Goal: Information Seeking & Learning: Check status

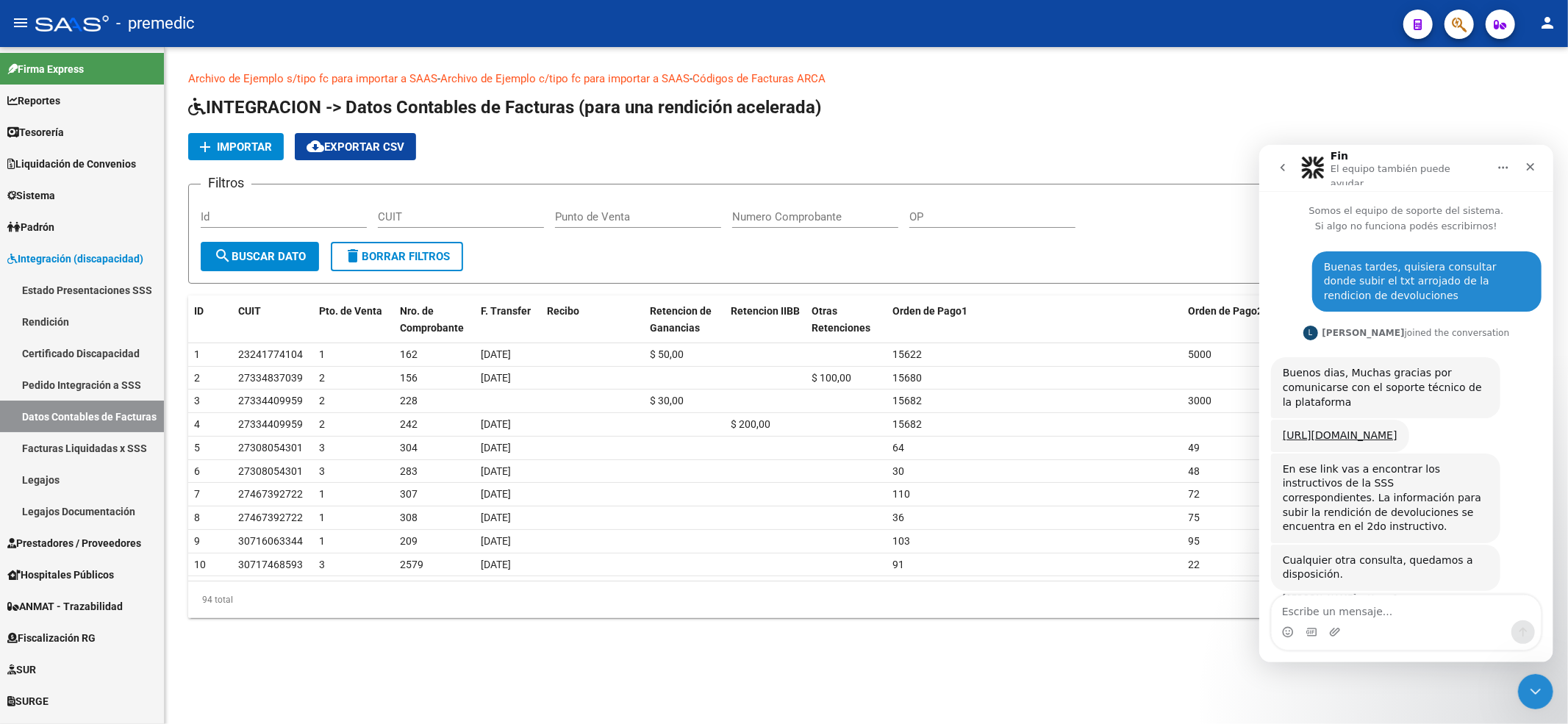
scroll to position [20, 0]
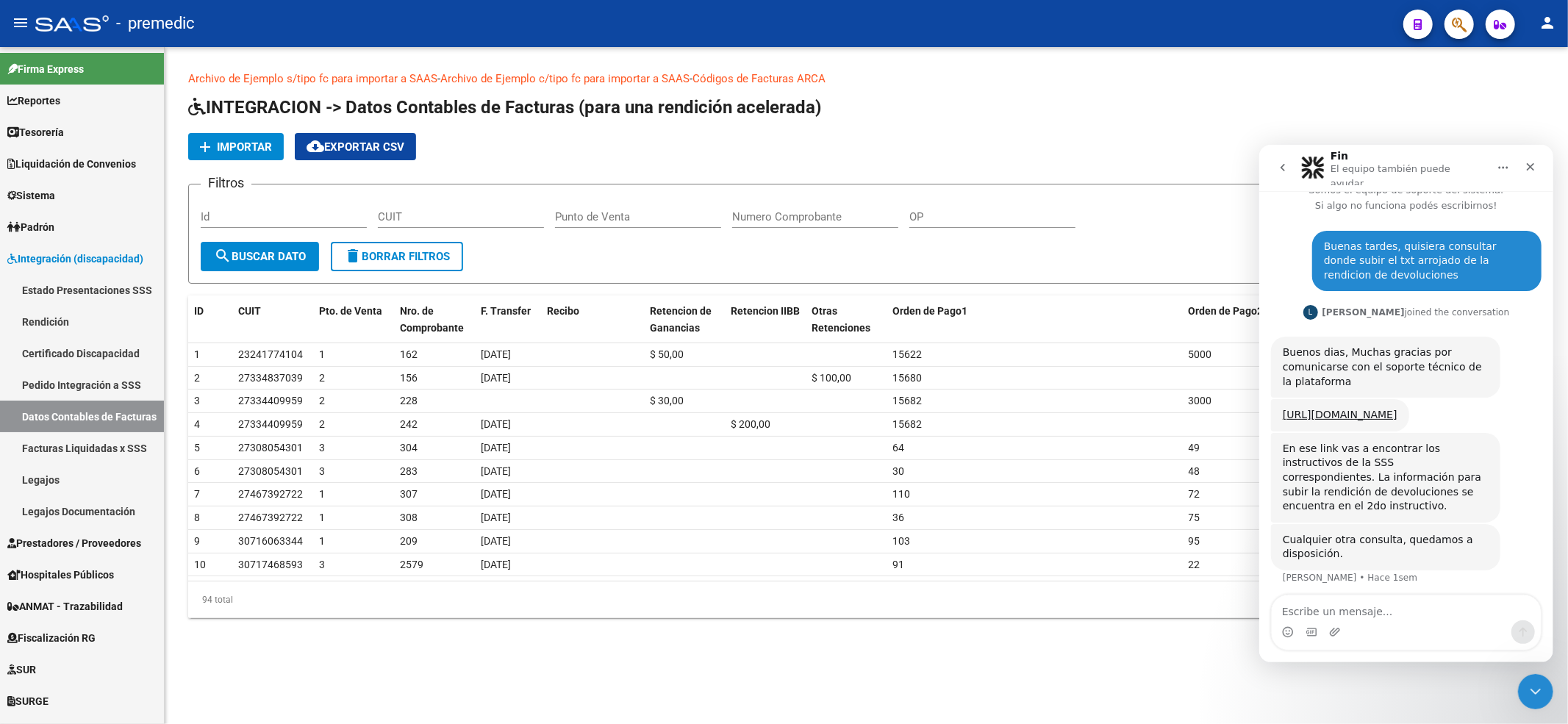
click at [1527, 162] on icon "Cerrar" at bounding box center [1530, 166] width 8 height 8
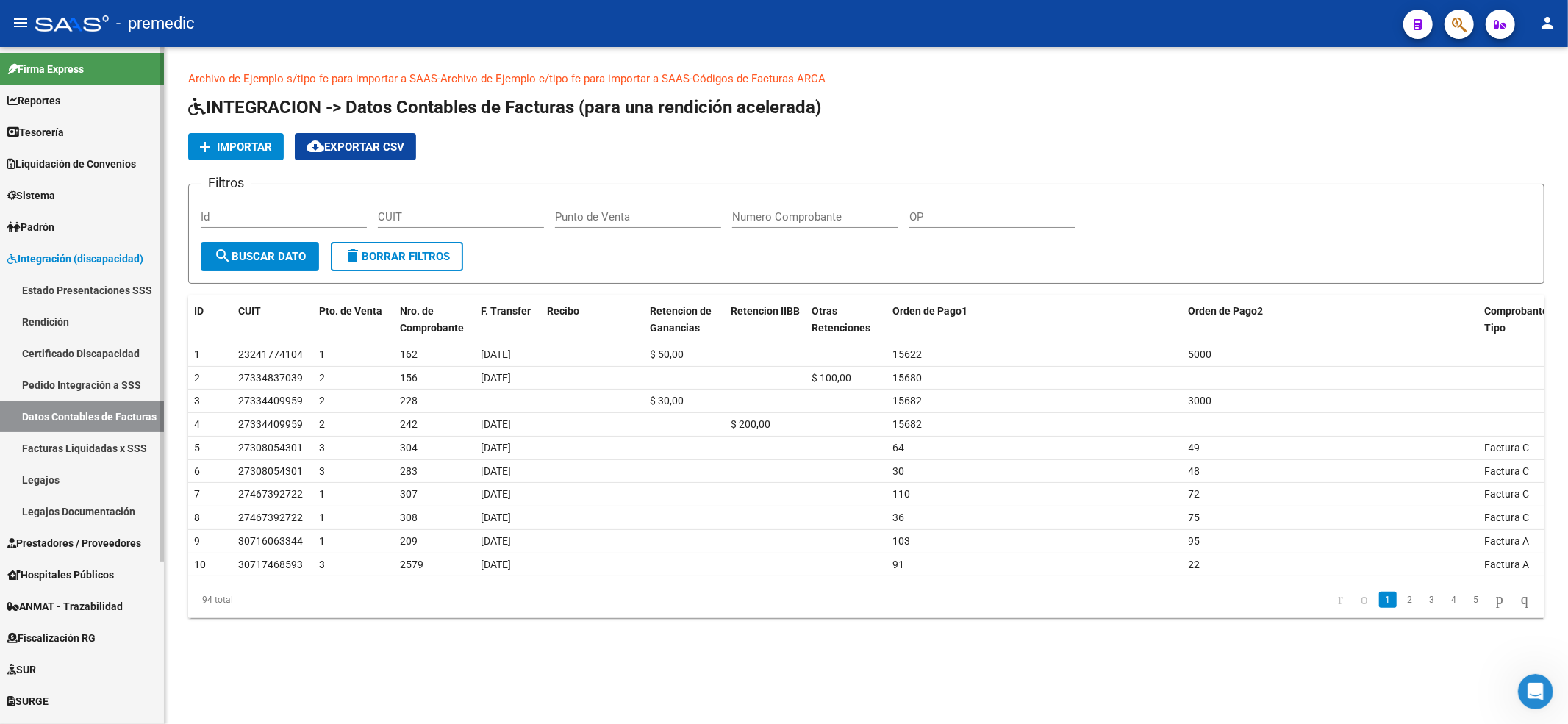
click at [98, 288] on link "Estado Presentaciones SSS" at bounding box center [82, 289] width 164 height 32
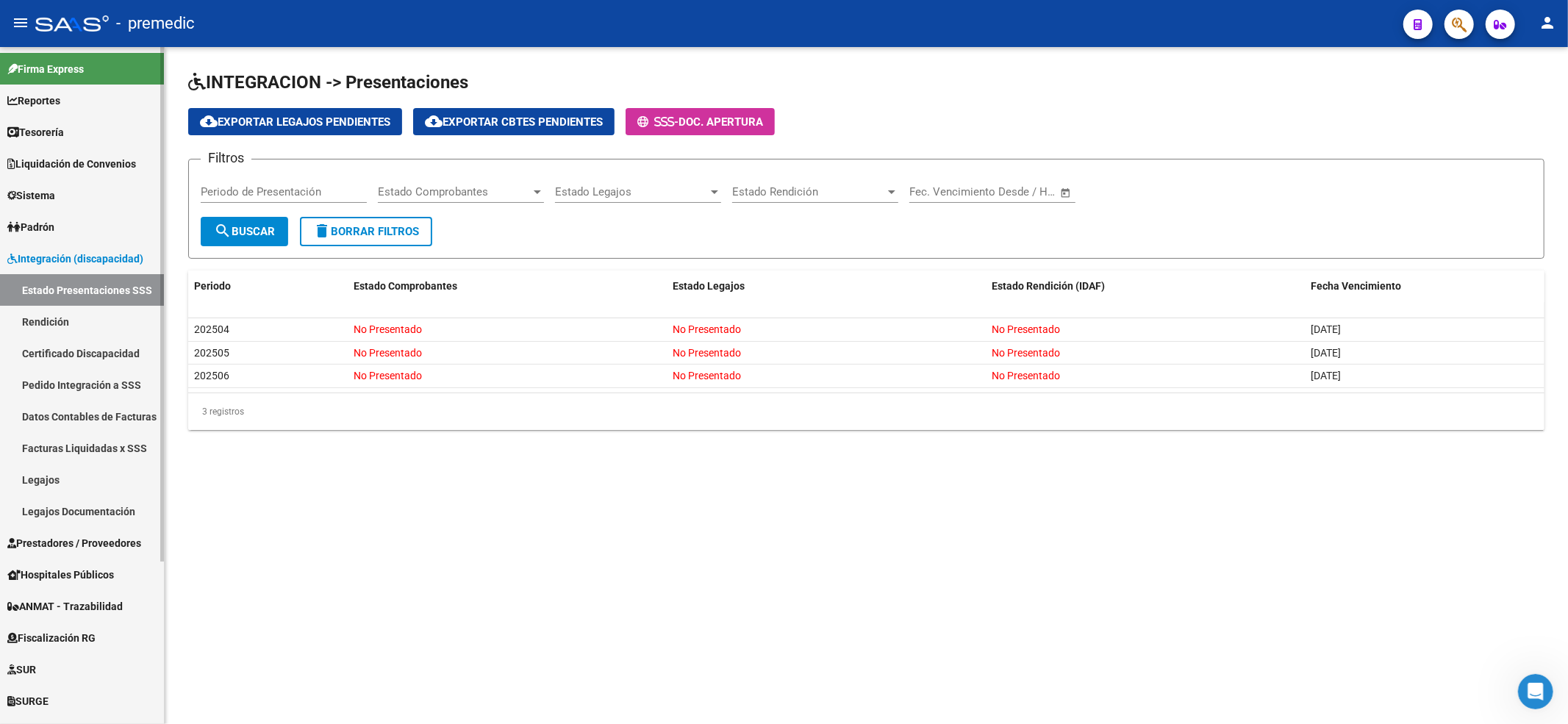
click at [94, 322] on link "Rendición" at bounding box center [82, 321] width 164 height 32
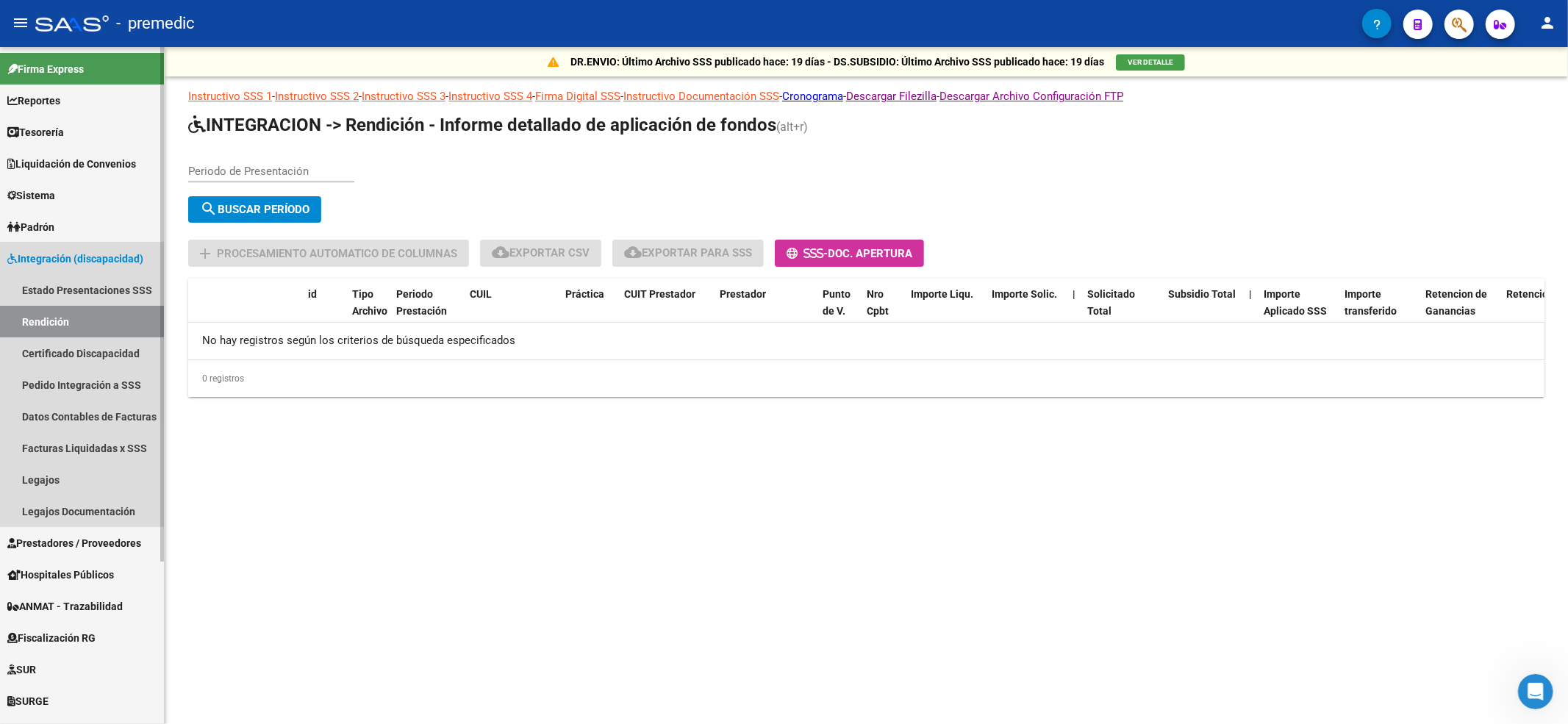
click at [89, 248] on link "Integración (discapacidad)" at bounding box center [82, 258] width 164 height 32
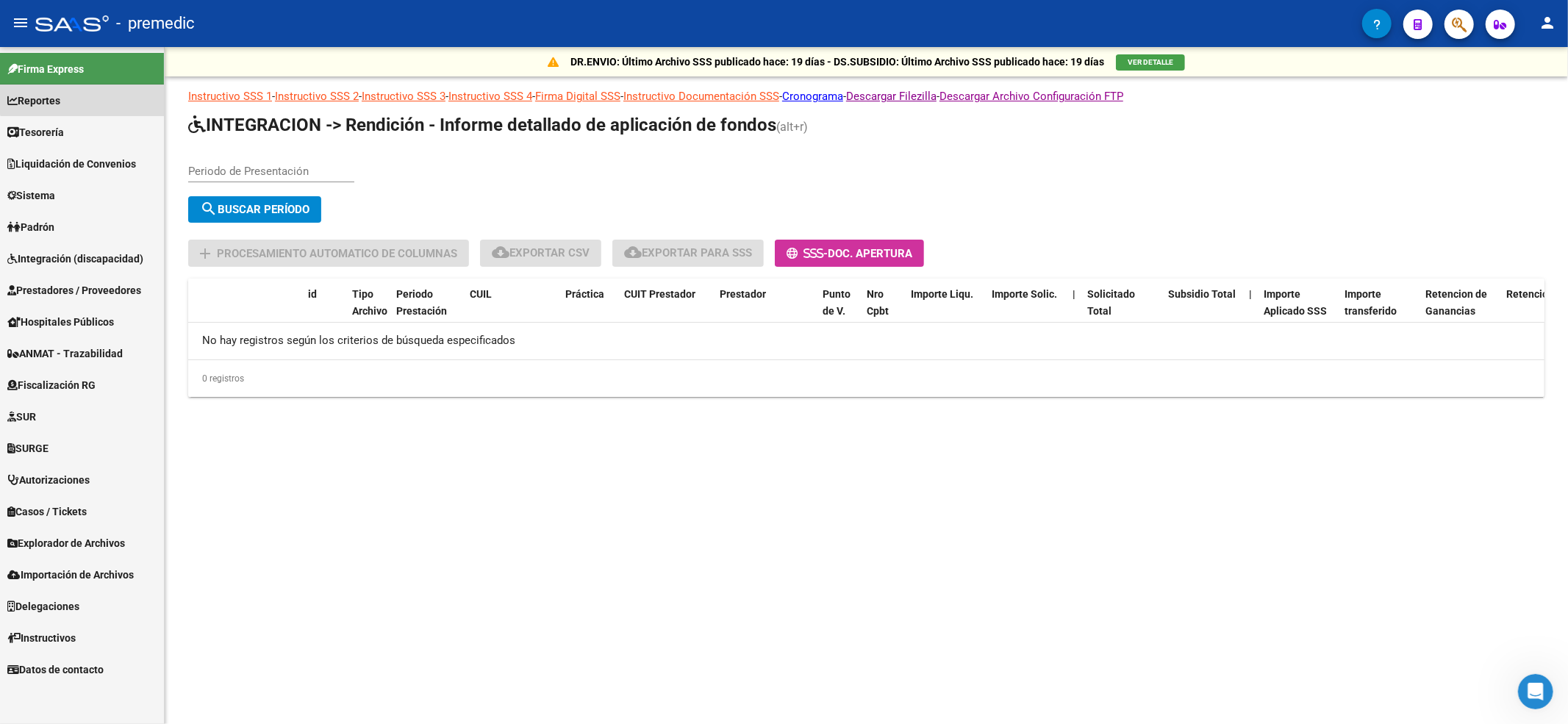
click at [95, 91] on link "Reportes" at bounding box center [82, 100] width 164 height 32
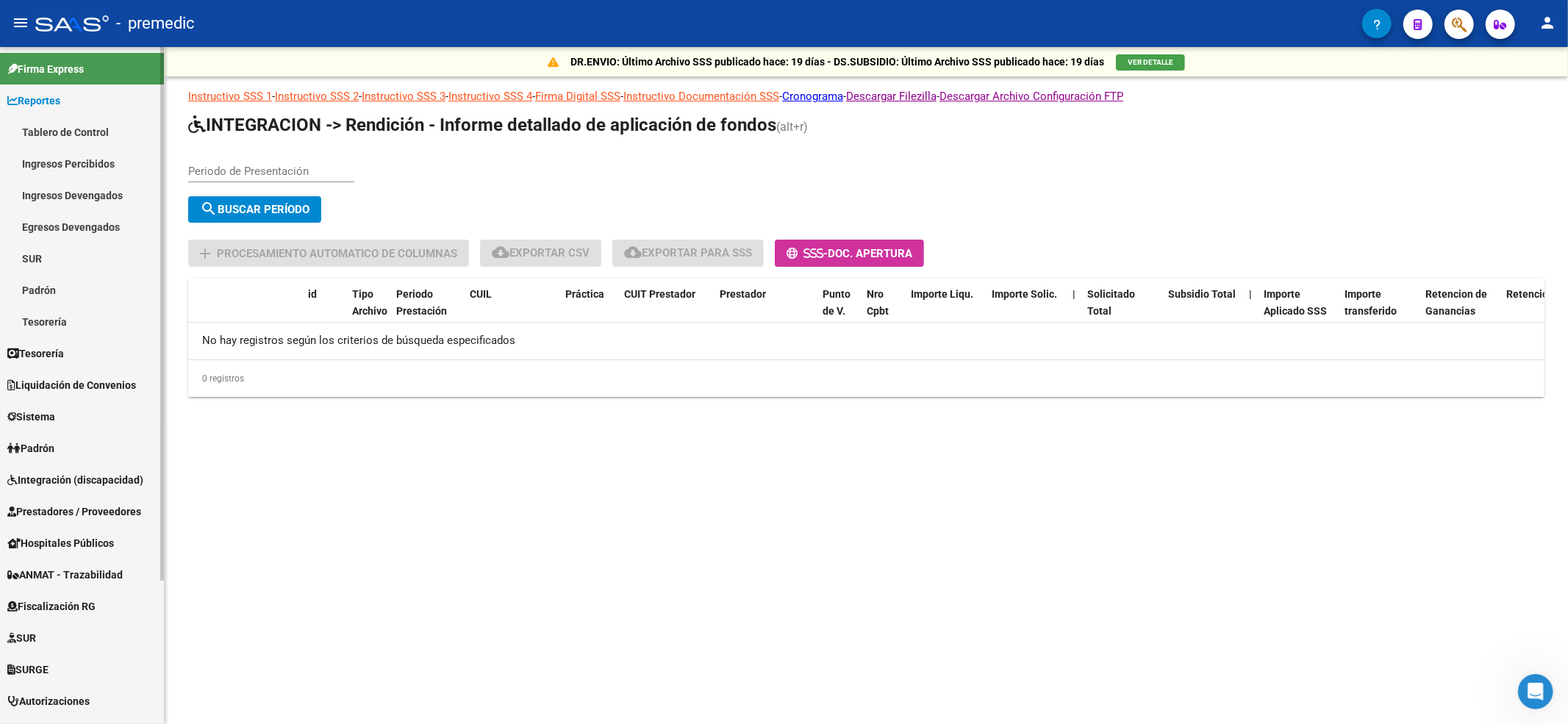
click at [94, 128] on link "Tablero de Control" at bounding box center [82, 132] width 164 height 32
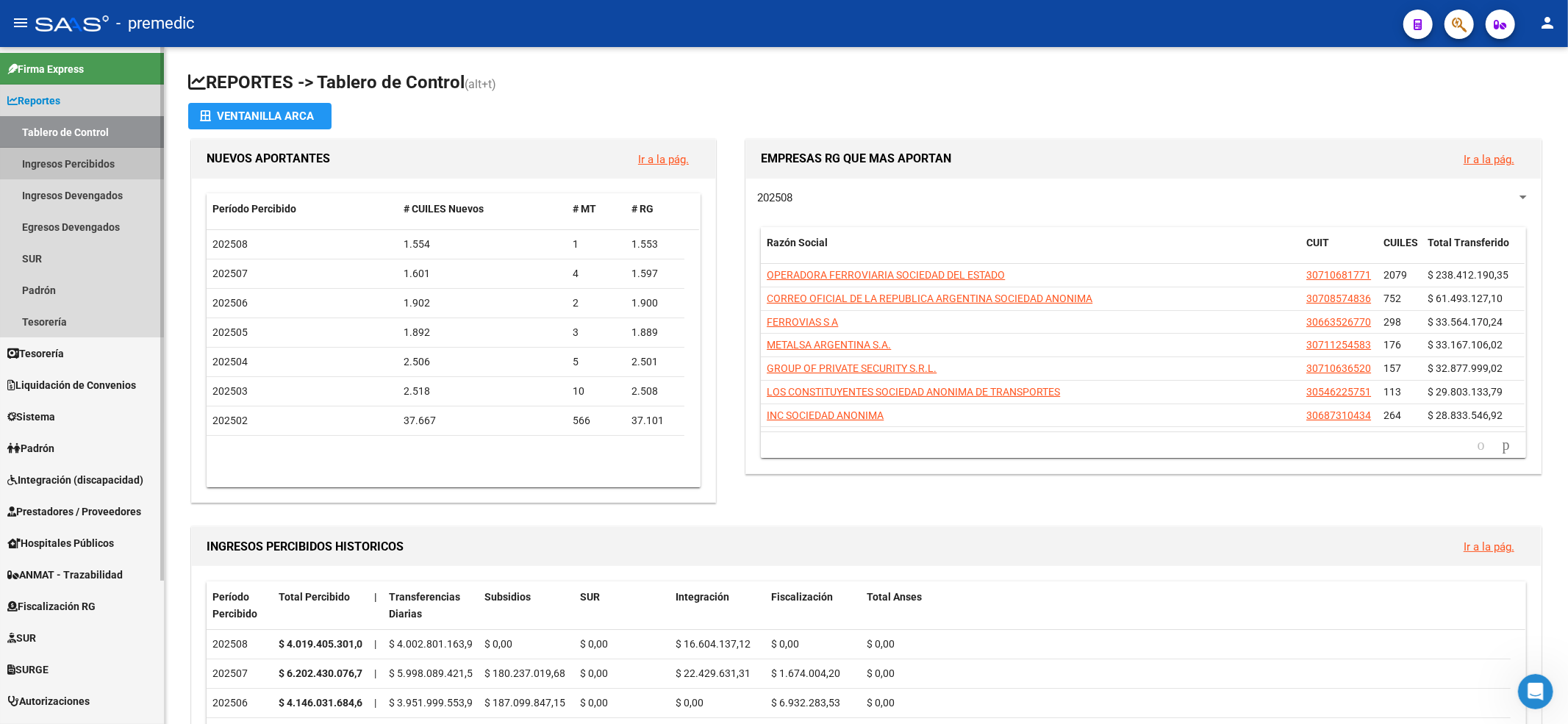
click at [109, 159] on link "Ingresos Percibidos" at bounding box center [82, 163] width 164 height 32
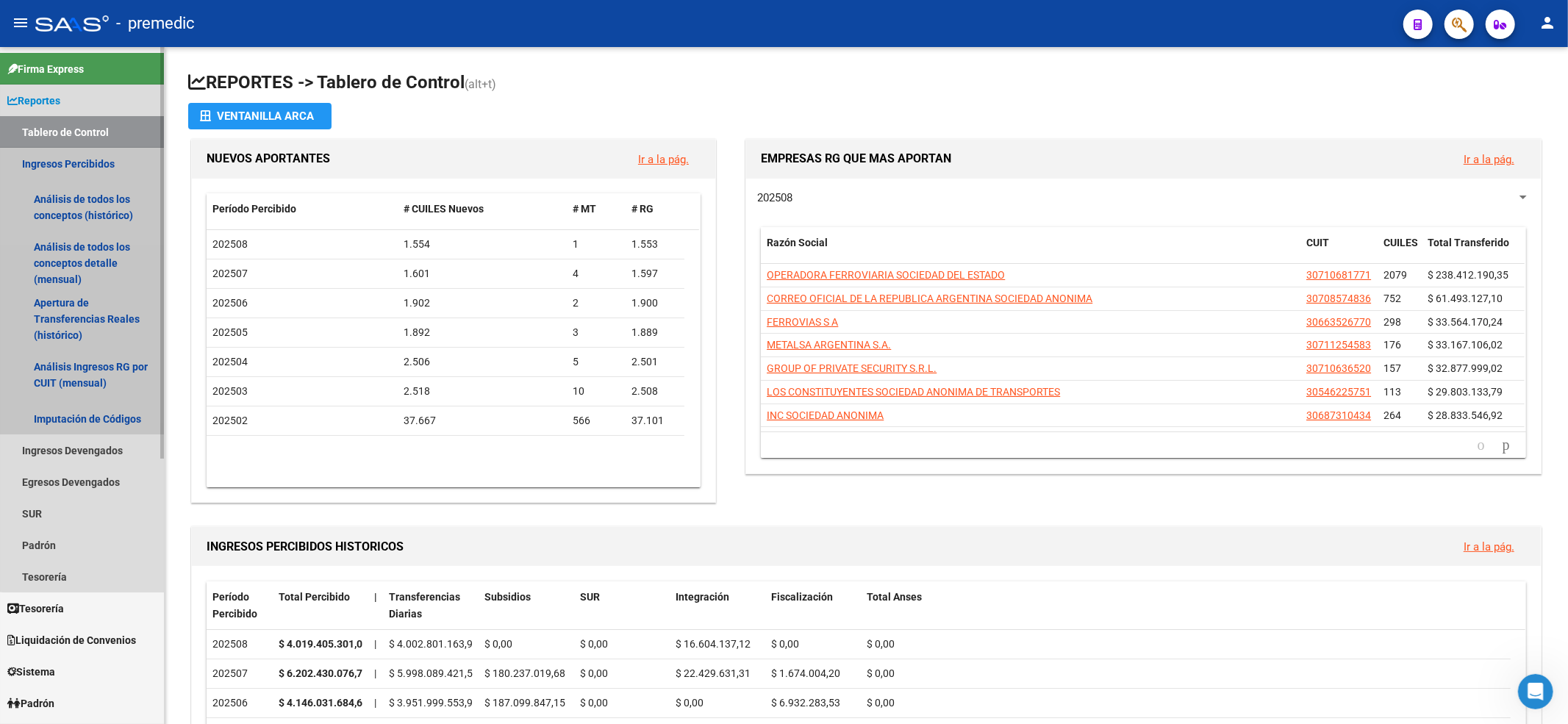
click at [93, 160] on link "Ingresos Percibidos" at bounding box center [82, 163] width 164 height 32
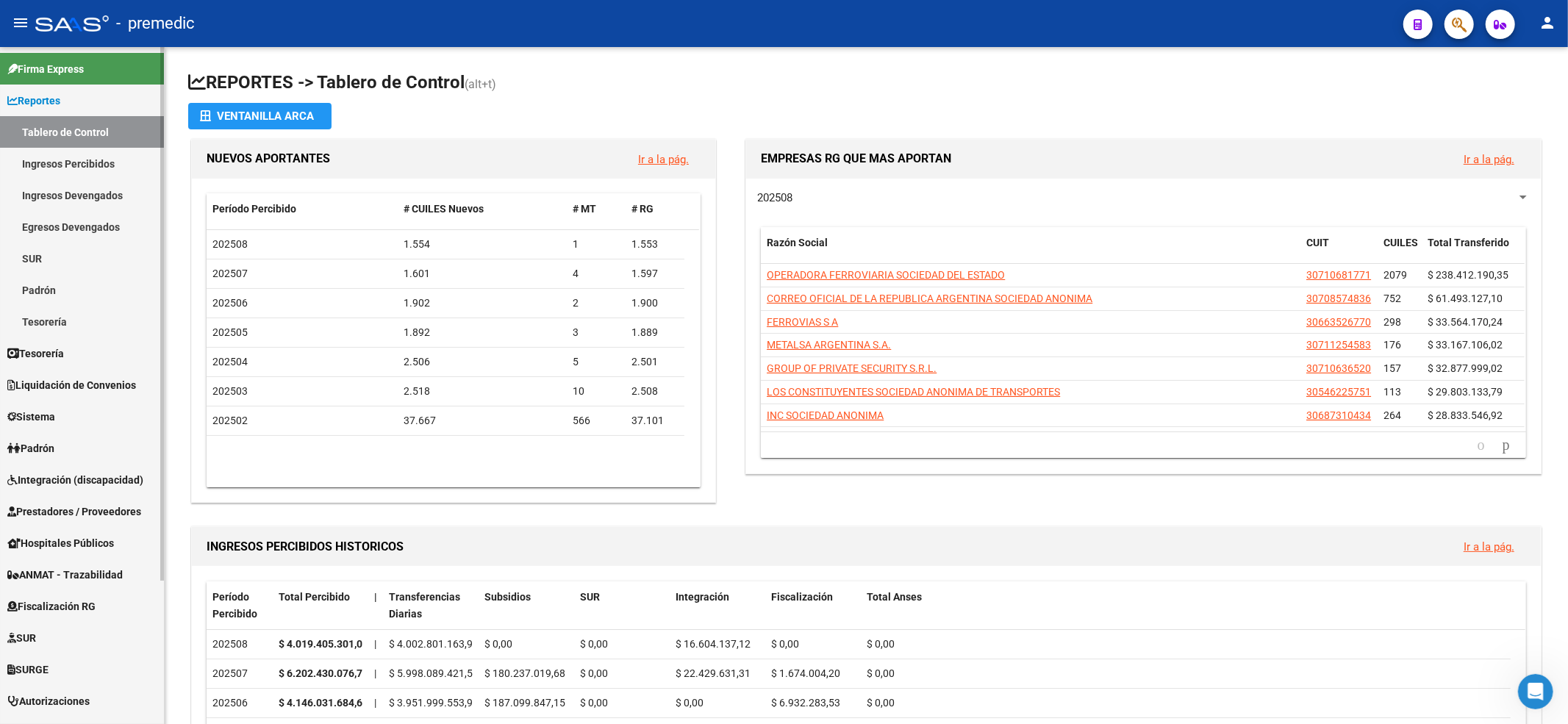
click at [77, 118] on link "Tablero de Control" at bounding box center [82, 132] width 164 height 32
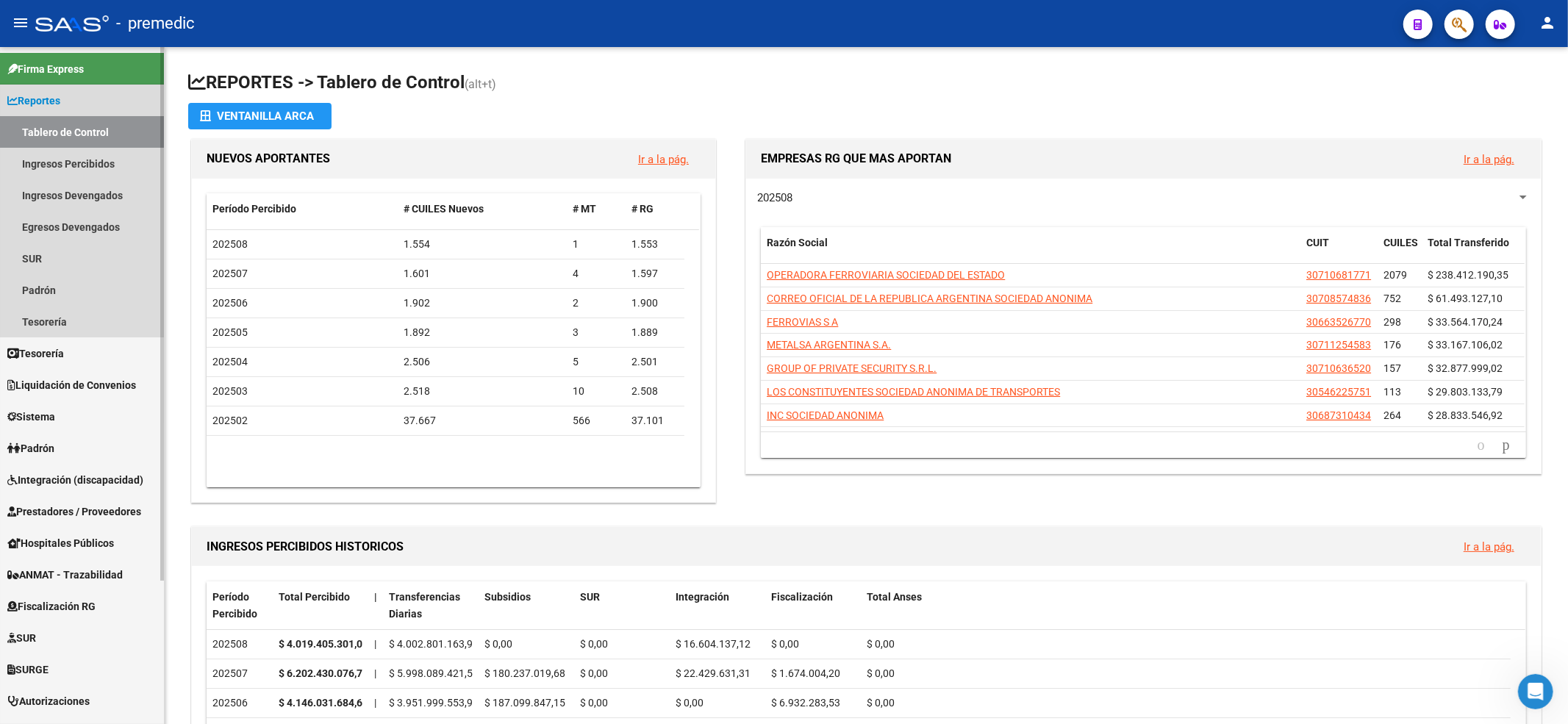
click at [77, 97] on link "Reportes" at bounding box center [82, 100] width 164 height 32
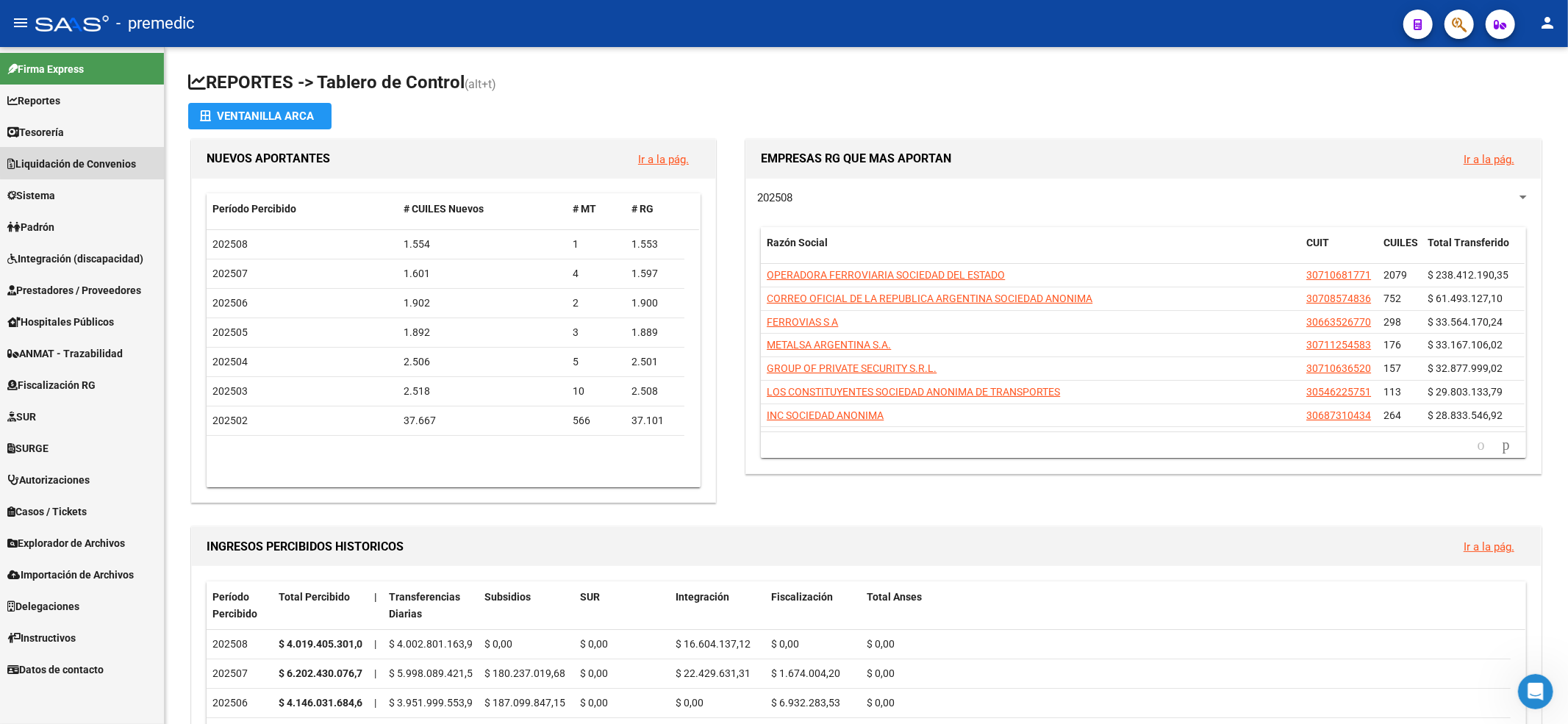
click at [98, 160] on span "Liquidación de Convenios" at bounding box center [71, 164] width 129 height 16
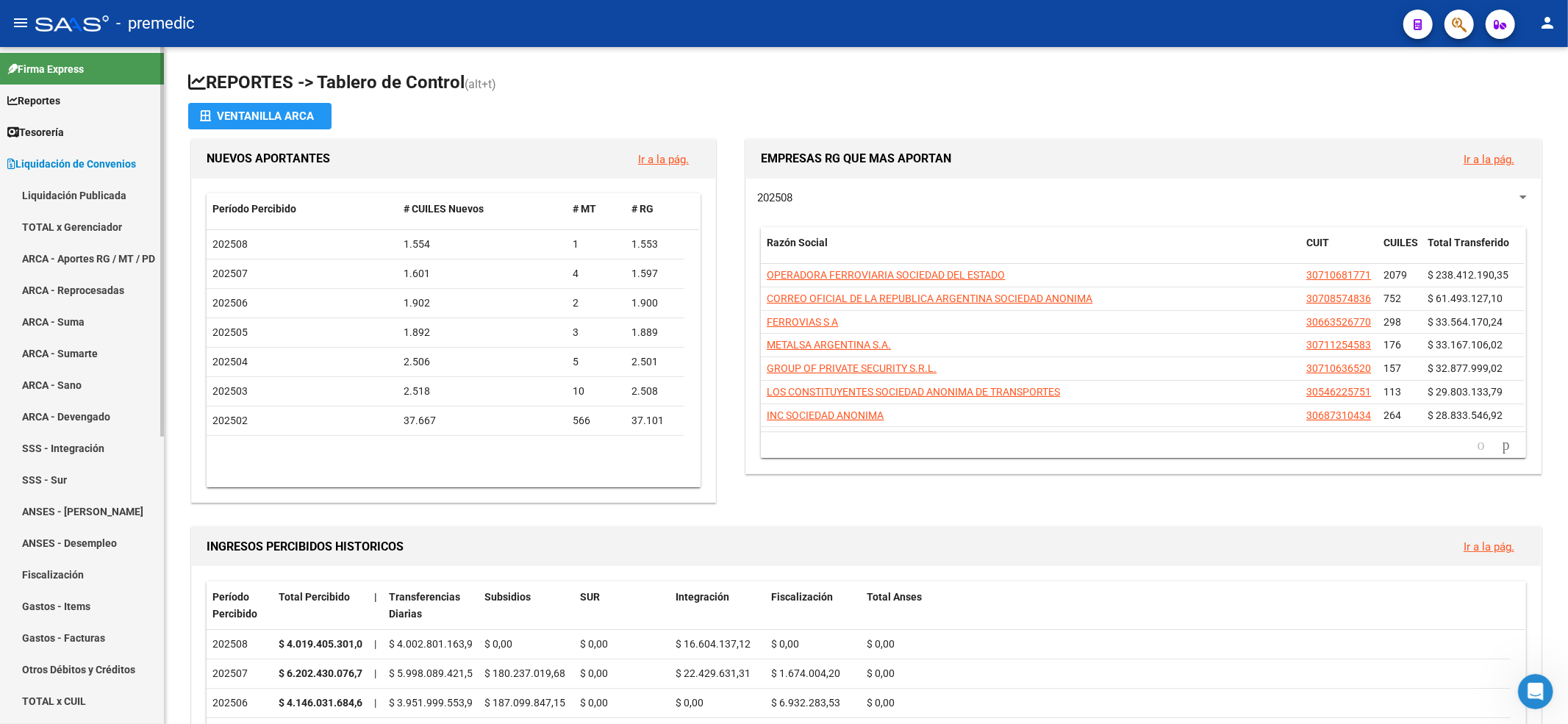
click at [75, 254] on link "ARCA - Aportes RG / MT / PD" at bounding box center [82, 258] width 164 height 32
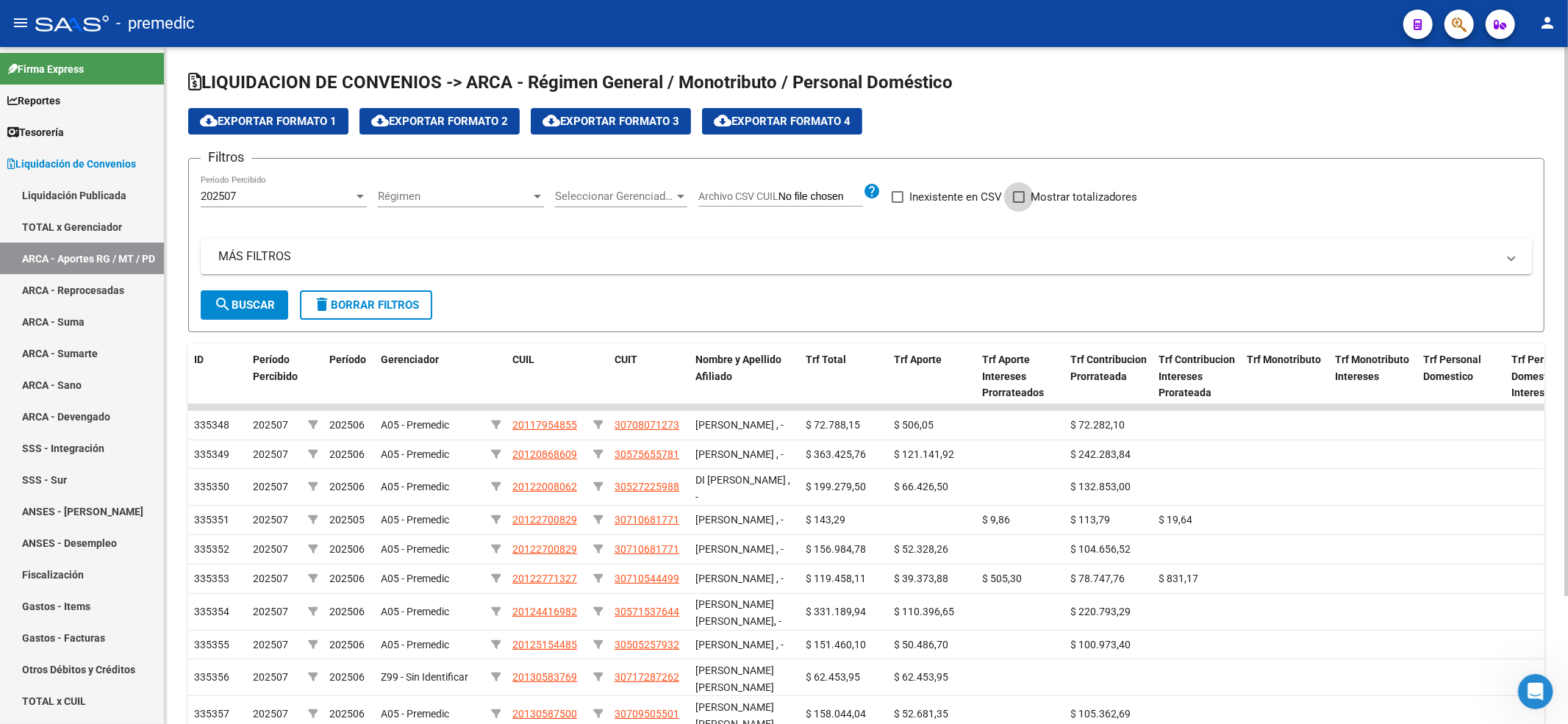
click at [1026, 189] on label "Mostrar totalizadores" at bounding box center [1074, 197] width 124 height 18
click at [1019, 203] on input "Mostrar totalizadores" at bounding box center [1018, 203] width 1 height 1
checkbox input "true"
click at [431, 195] on span "Régimen" at bounding box center [454, 196] width 153 height 13
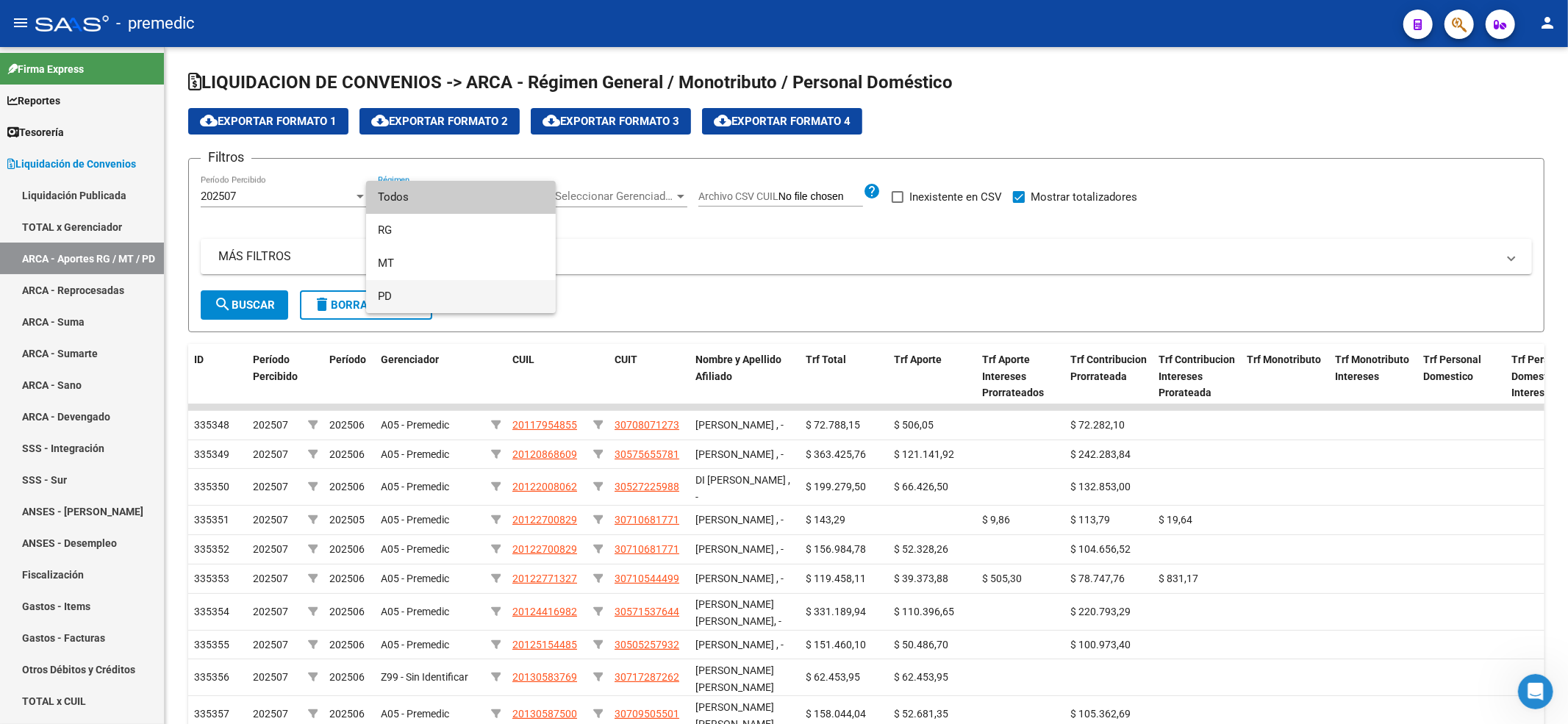
click at [413, 294] on span "PD" at bounding box center [461, 296] width 166 height 33
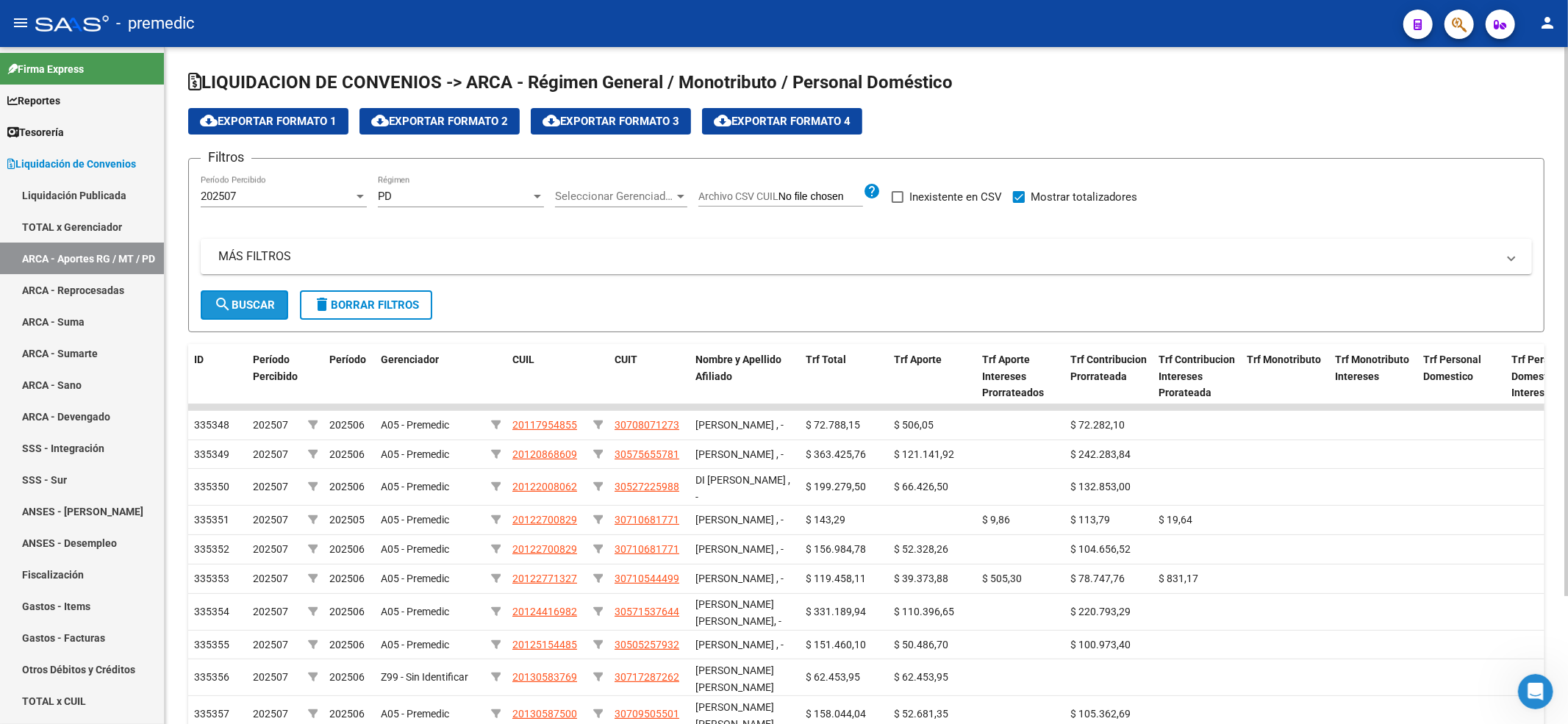
click at [243, 290] on button "search Buscar" at bounding box center [244, 305] width 88 height 30
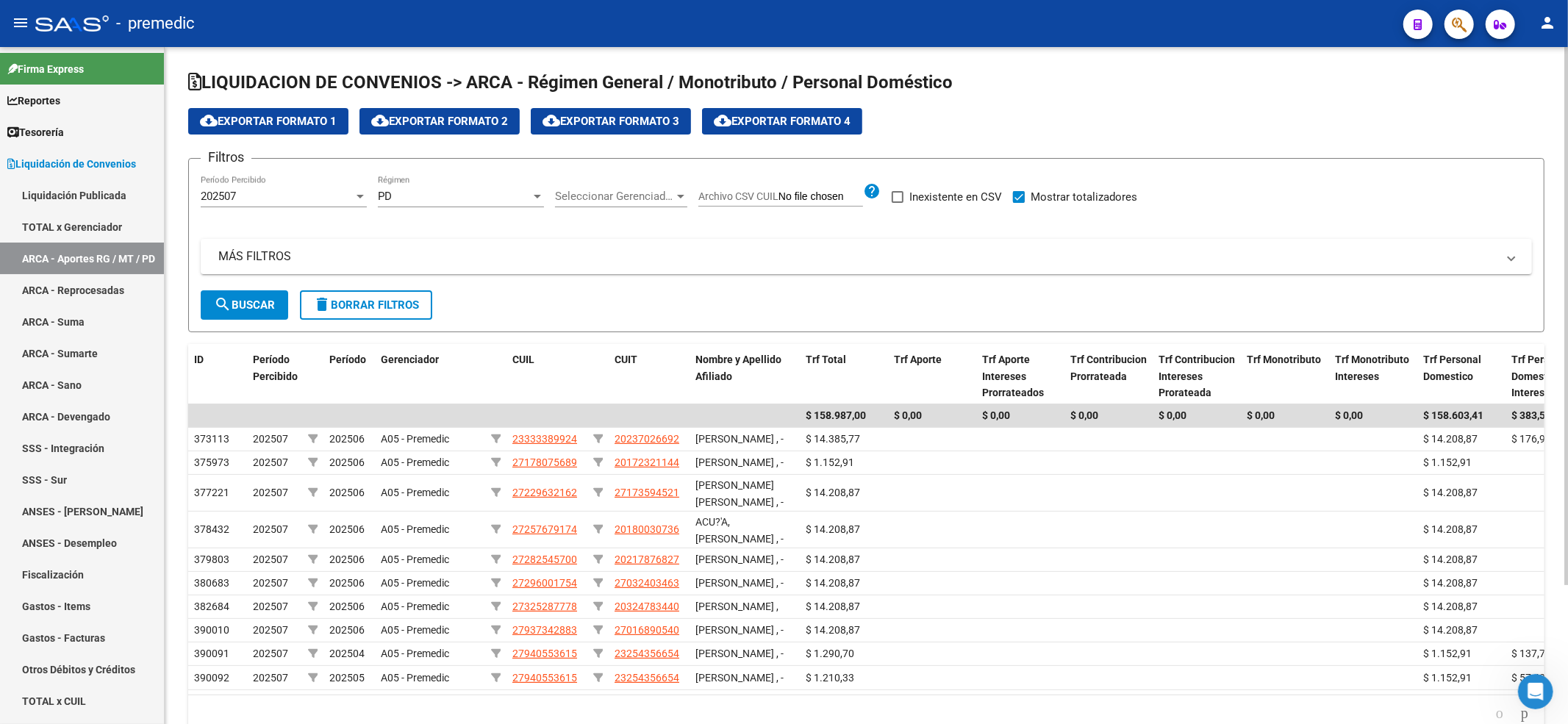
click at [512, 189] on div "PD Régimen" at bounding box center [461, 191] width 166 height 32
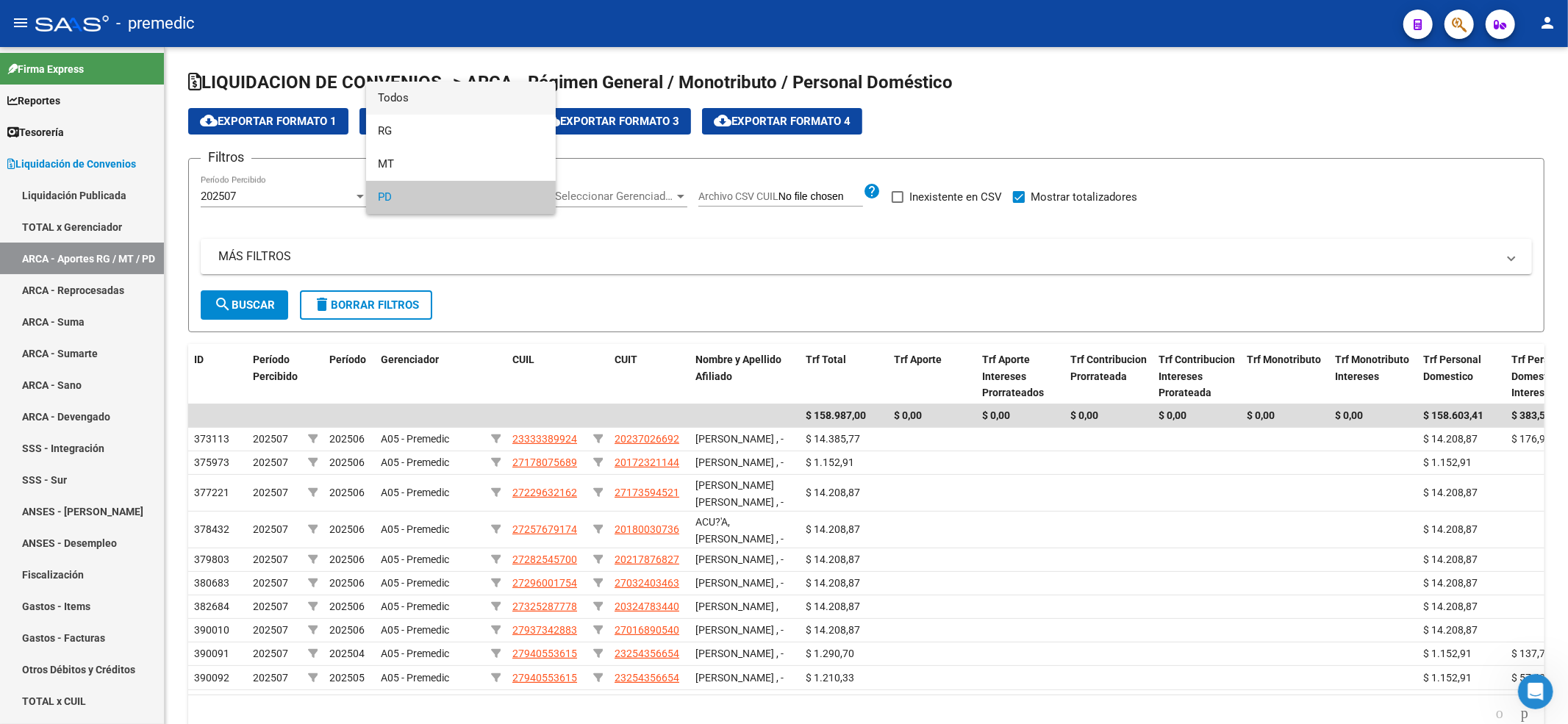
click at [449, 102] on span "Todos" at bounding box center [461, 98] width 166 height 33
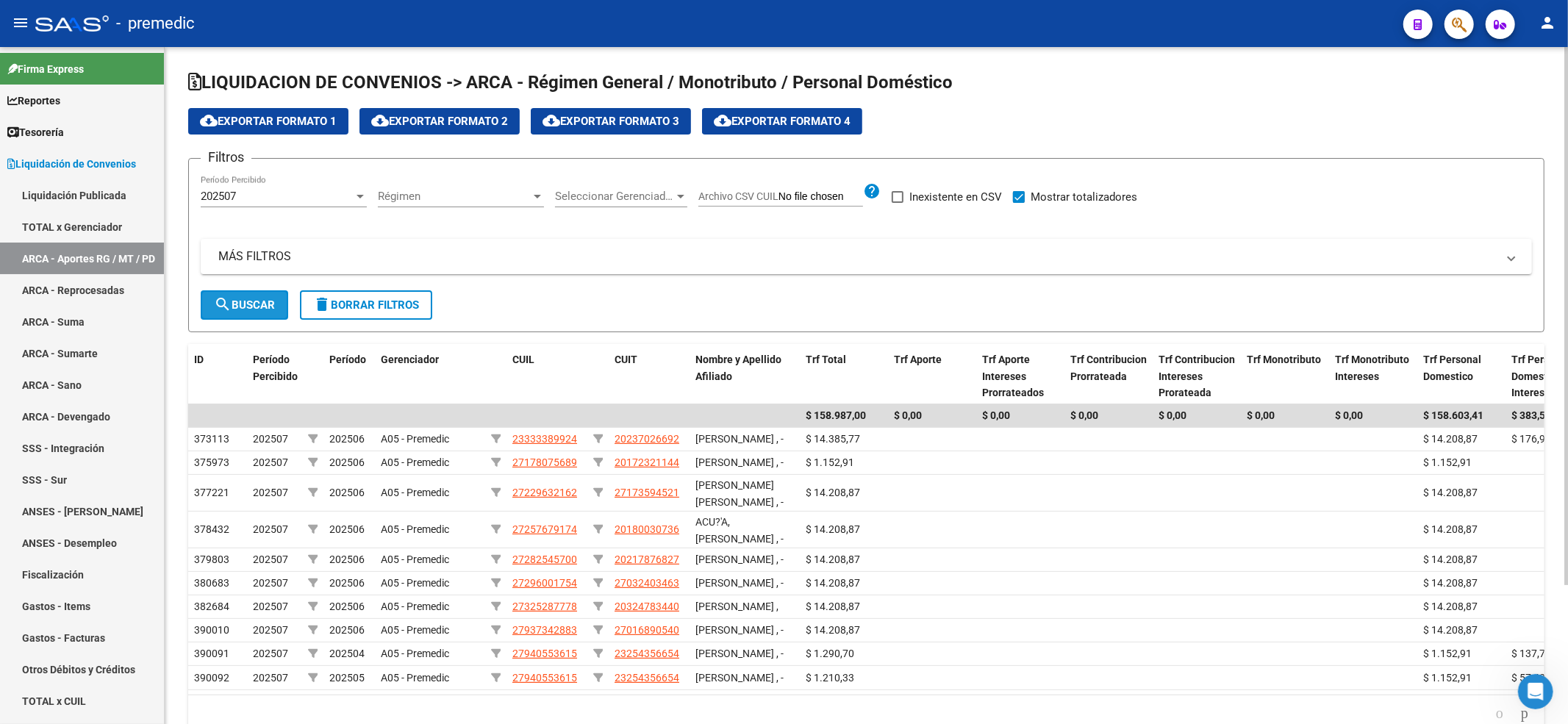
click at [259, 301] on span "search Buscar" at bounding box center [244, 305] width 61 height 13
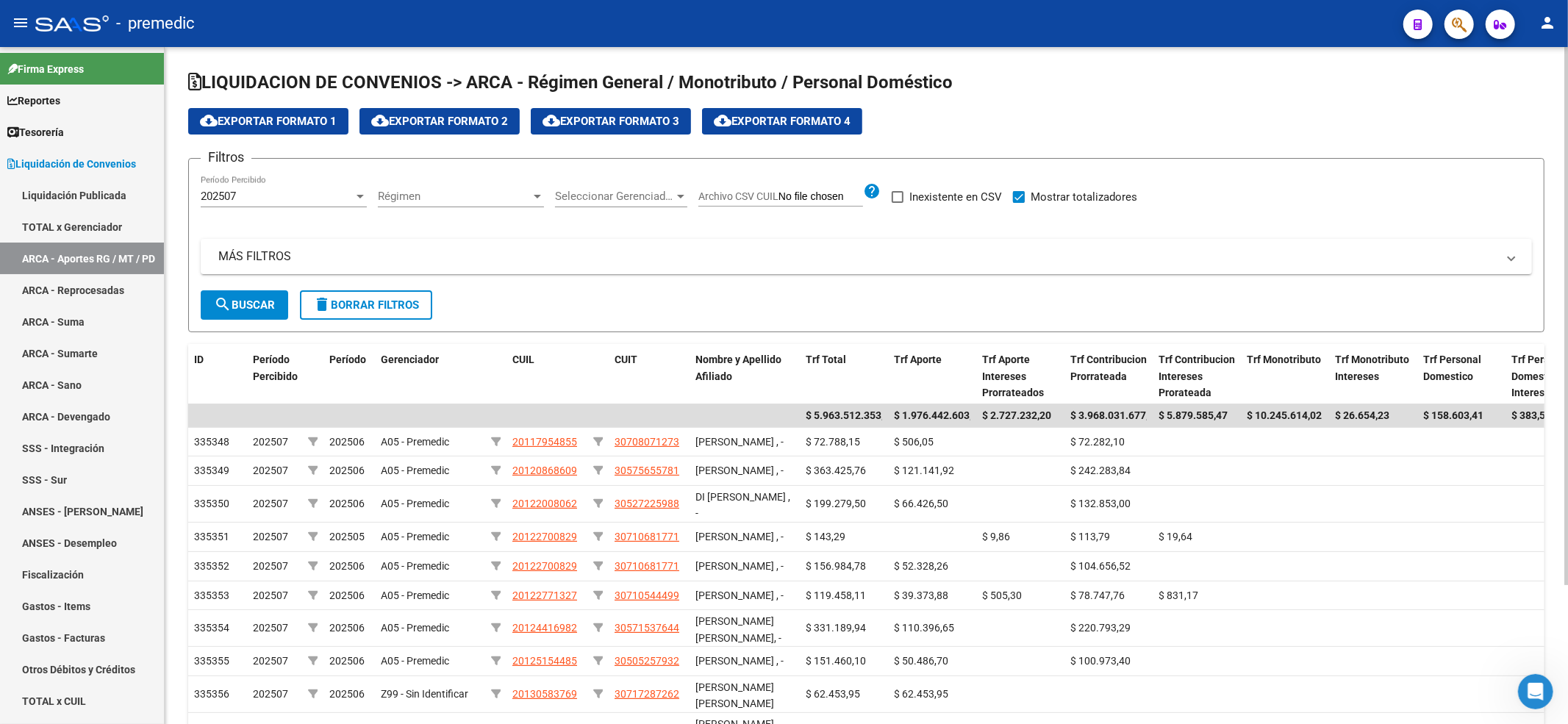
click at [450, 198] on span "Régimen" at bounding box center [454, 196] width 153 height 13
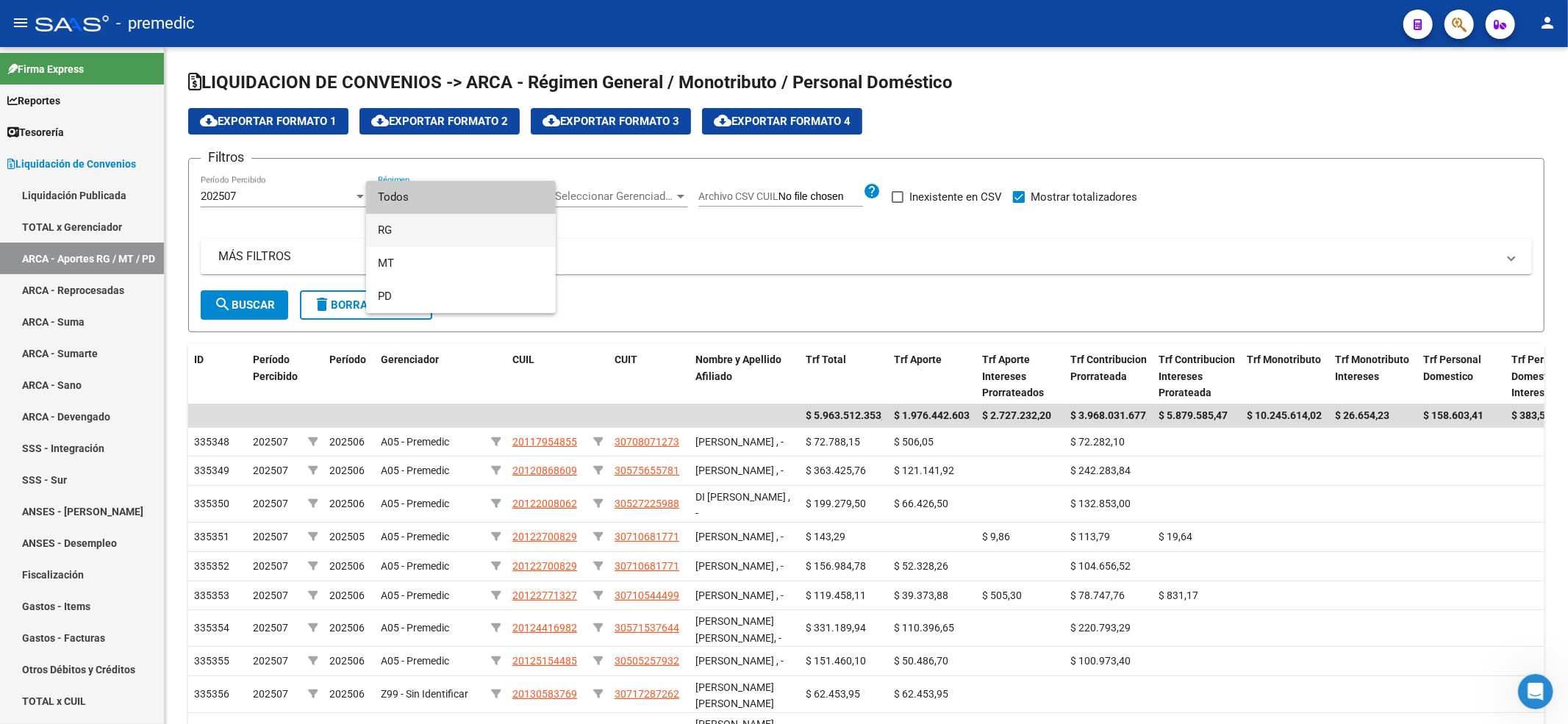
click at [441, 221] on span "RG" at bounding box center [461, 230] width 166 height 33
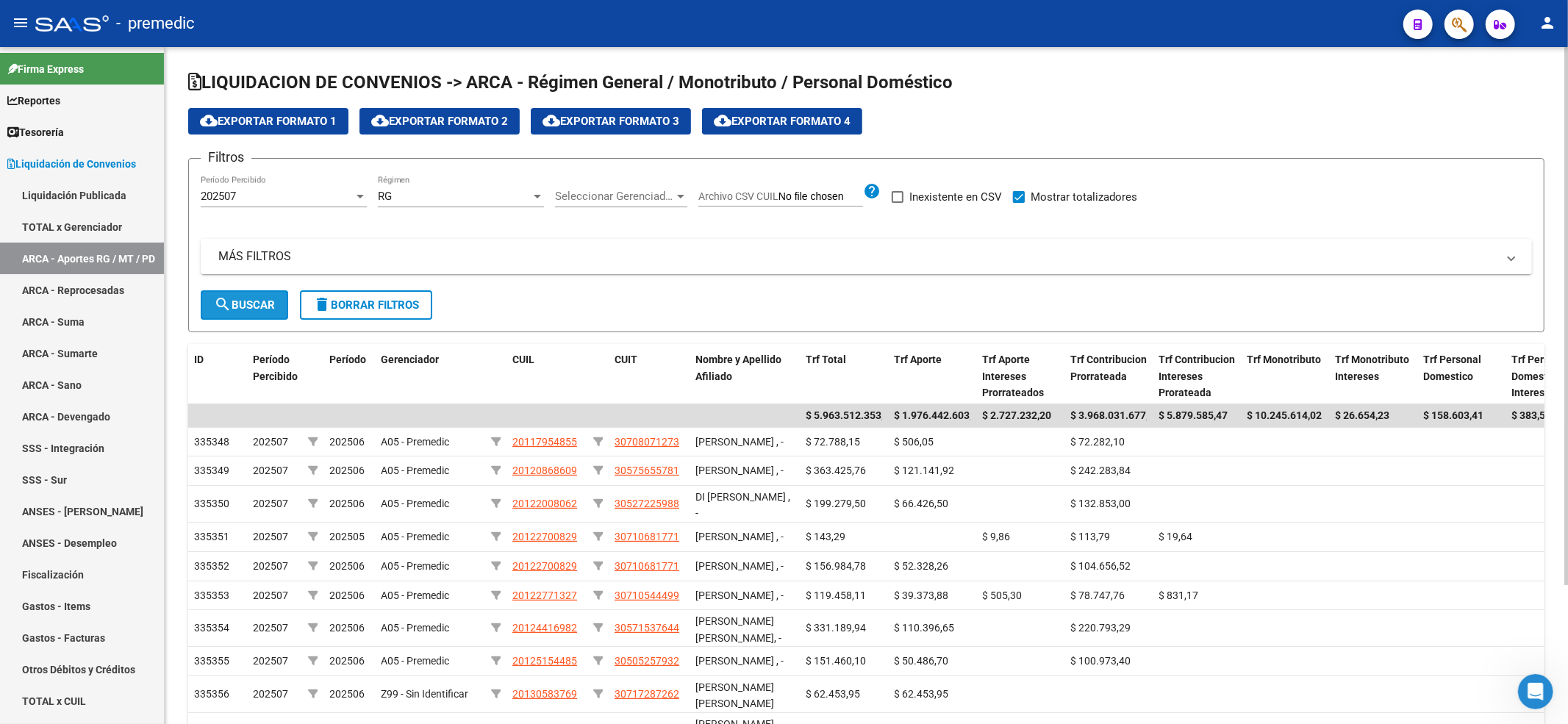
click at [224, 308] on mat-icon "search" at bounding box center [223, 304] width 18 height 18
